Goal: Task Accomplishment & Management: Use online tool/utility

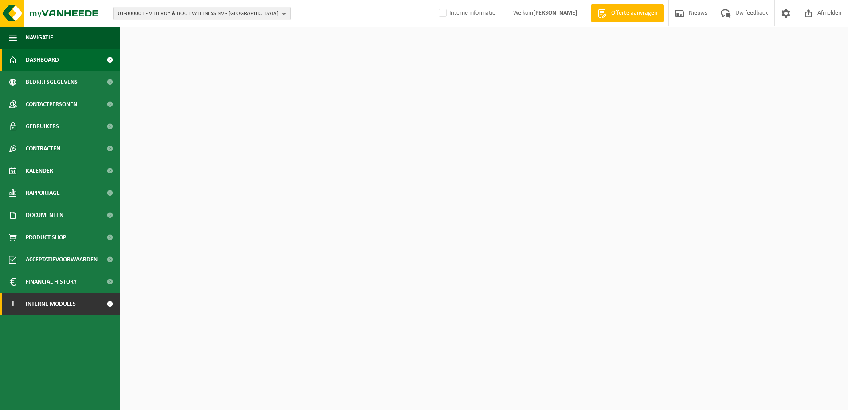
click at [47, 306] on span "Interne modules" at bounding box center [51, 304] width 50 height 22
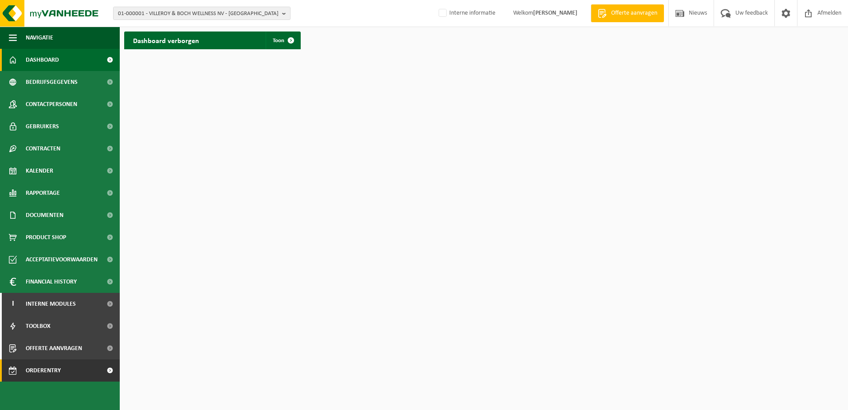
drag, startPoint x: 39, startPoint y: 370, endPoint x: 95, endPoint y: 368, distance: 55.1
click at [40, 369] on span "Orderentry Goedkeuring" at bounding box center [63, 370] width 75 height 22
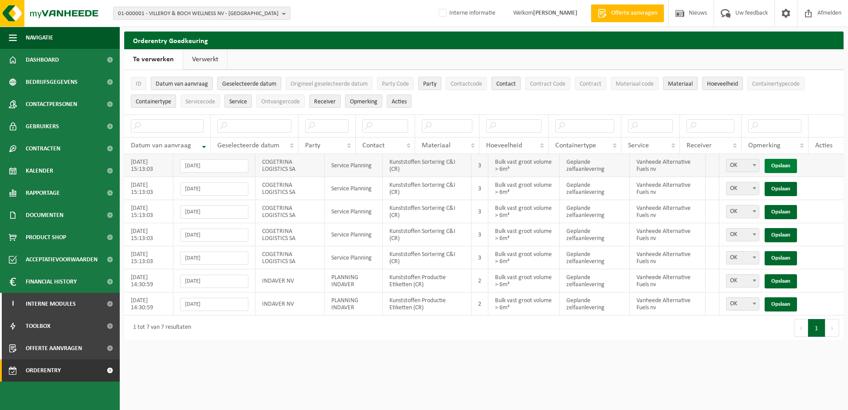
click at [785, 166] on link "Opslaan" at bounding box center [781, 166] width 32 height 14
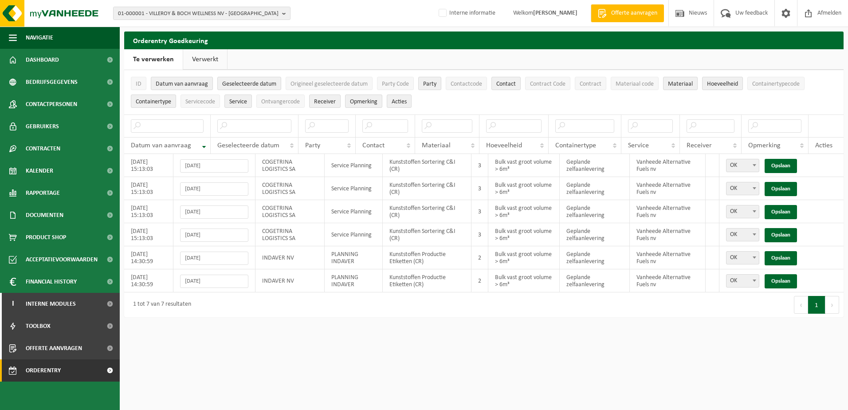
click at [785, 166] on link "Opslaan" at bounding box center [781, 166] width 32 height 14
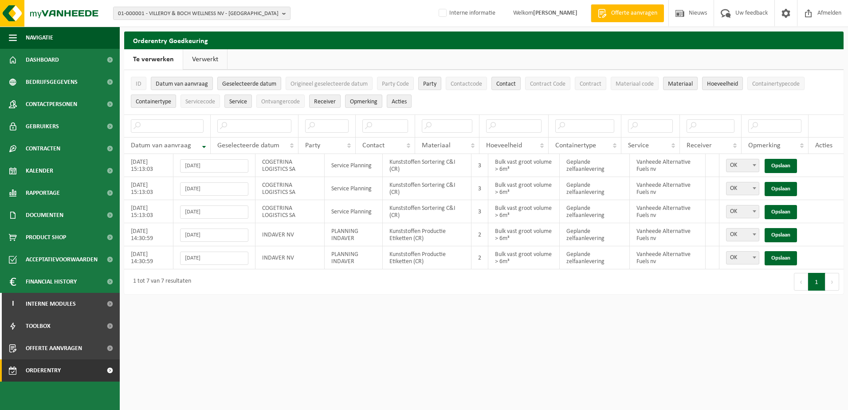
click at [785, 166] on link "Opslaan" at bounding box center [781, 166] width 32 height 14
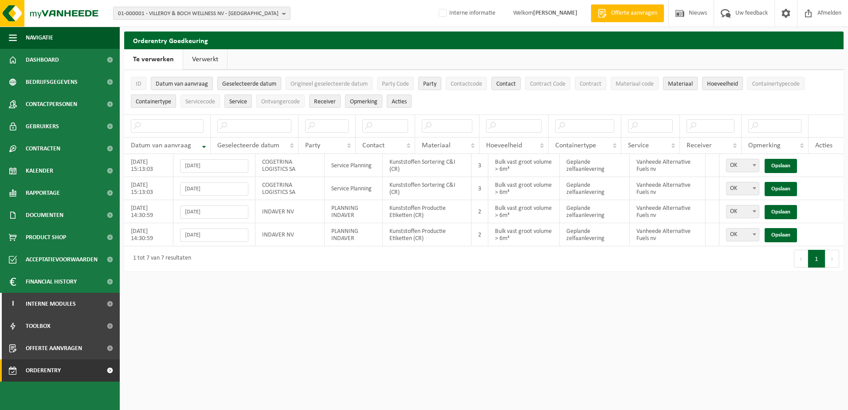
click at [785, 166] on link "Opslaan" at bounding box center [781, 166] width 32 height 14
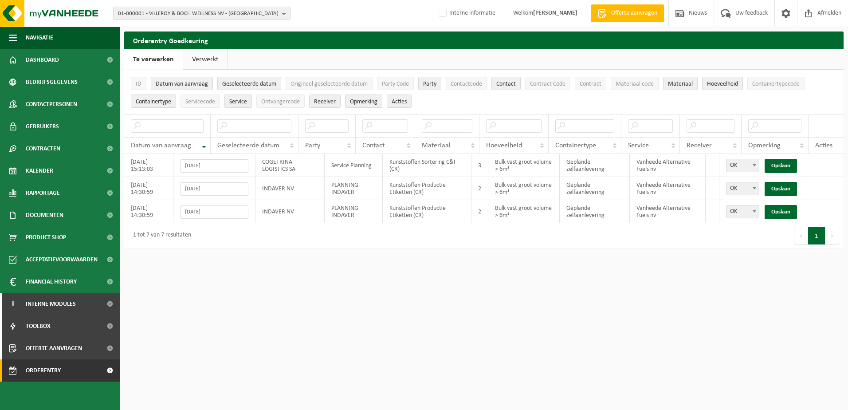
click at [785, 166] on link "Opslaan" at bounding box center [781, 166] width 32 height 14
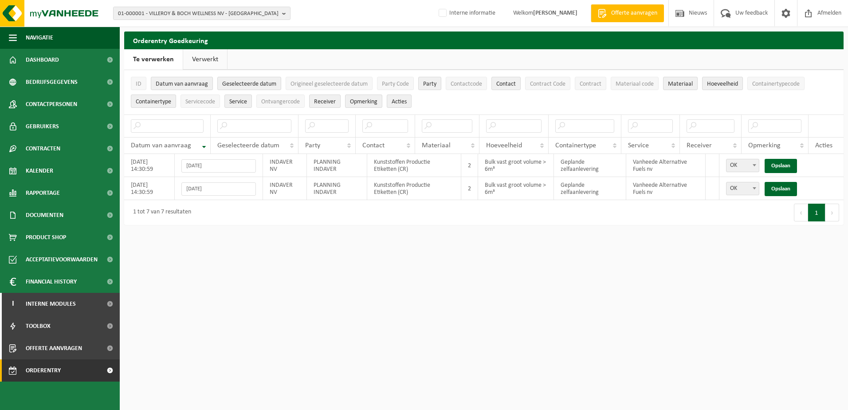
click at [198, 59] on link "Verwerkt" at bounding box center [205, 59] width 44 height 20
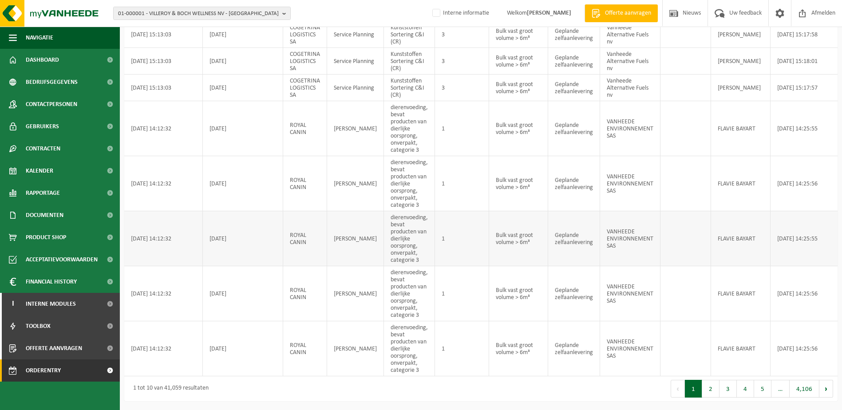
scroll to position [214, 0]
